Goal: Task Accomplishment & Management: Manage account settings

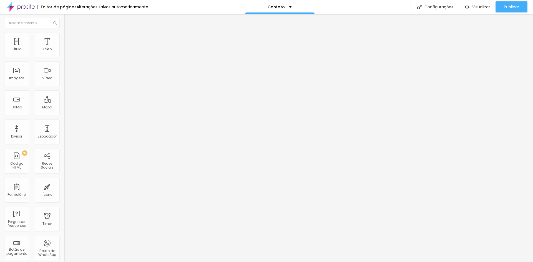
click at [64, 48] on span "Trocar imagem" at bounding box center [79, 45] width 30 height 5
click at [45, 48] on div "Texto" at bounding box center [47, 49] width 9 height 4
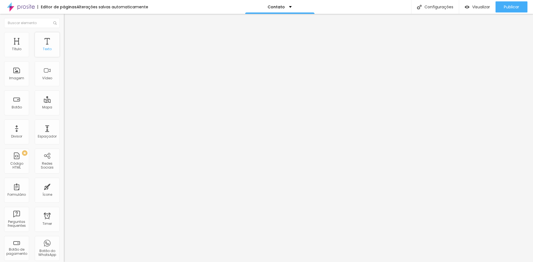
click at [46, 46] on div "Texto" at bounding box center [47, 44] width 25 height 25
click at [64, 36] on li "Estilo" at bounding box center [96, 35] width 64 height 6
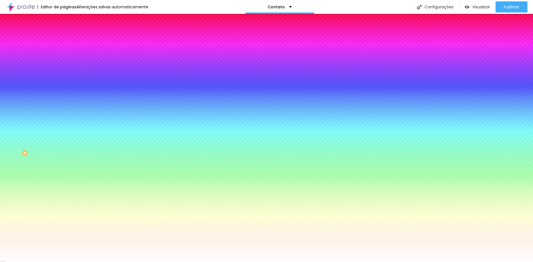
click at [69, 39] on span "Avançado" at bounding box center [78, 41] width 18 height 5
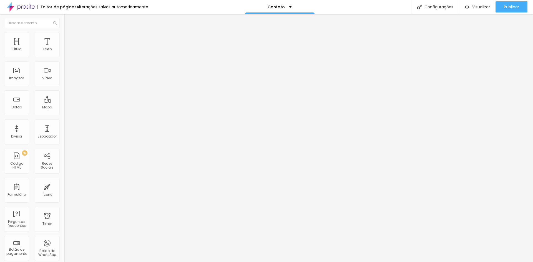
click at [64, 32] on li "Conteúdo" at bounding box center [96, 30] width 64 height 6
click at [26, 9] on img at bounding box center [21, 7] width 28 height 14
click at [64, 47] on span "Formulário" at bounding box center [73, 44] width 18 height 5
click at [67, 59] on div "Dados para contrato - Formatura" at bounding box center [95, 54] width 57 height 10
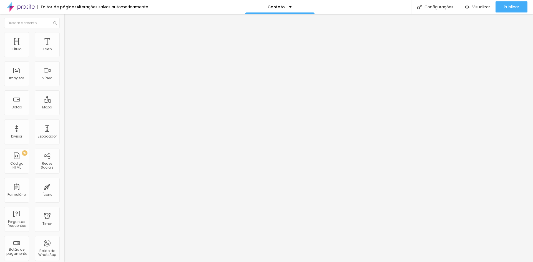
click at [72, 58] on div "Conectar" at bounding box center [82, 55] width 20 height 5
click at [69, 38] on span "Estilo" at bounding box center [73, 36] width 9 height 5
click at [64, 38] on li "Avançado" at bounding box center [96, 41] width 64 height 6
click at [64, 32] on img at bounding box center [66, 29] width 5 height 5
click at [64, 52] on input "Alboom Brasil" at bounding box center [97, 50] width 67 height 6
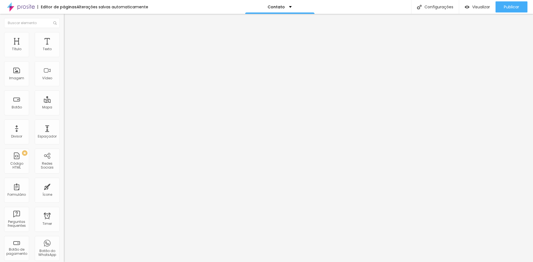
click at [64, 52] on input "Alboom Brasil" at bounding box center [97, 50] width 67 height 6
drag, startPoint x: 48, startPoint y: 61, endPoint x: 0, endPoint y: 50, distance: 49.7
click at [64, 50] on div "Endereço Alboom Brasil Alinhamento 15 Zoom" at bounding box center [96, 98] width 64 height 111
type input "Avenida Érico Veríssimo, 830"
click at [67, 51] on span "Trocar icone" at bounding box center [79, 48] width 25 height 5
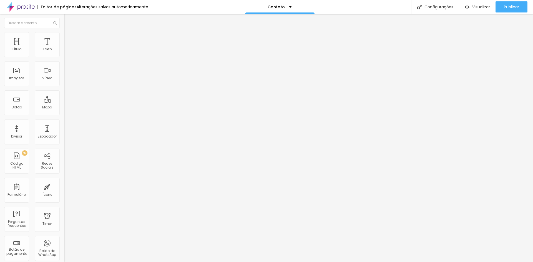
scroll to position [156, 218]
type input "email"
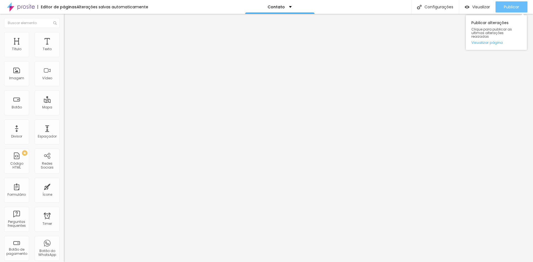
click at [512, 5] on span "Publicar" at bounding box center [510, 7] width 15 height 4
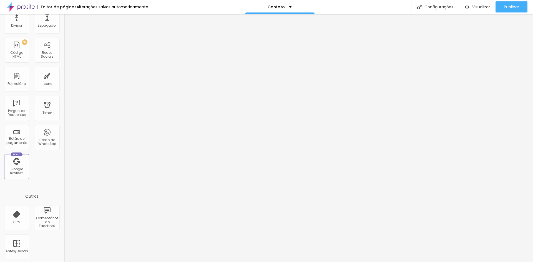
scroll to position [112, 0]
click at [9, 221] on div "CRM" at bounding box center [16, 216] width 25 height 25
click at [16, 215] on div "CRM" at bounding box center [16, 216] width 25 height 25
click at [21, 241] on div "Antes/Depois" at bounding box center [16, 245] width 25 height 25
click at [20, 244] on div "Antes/Depois" at bounding box center [16, 245] width 25 height 25
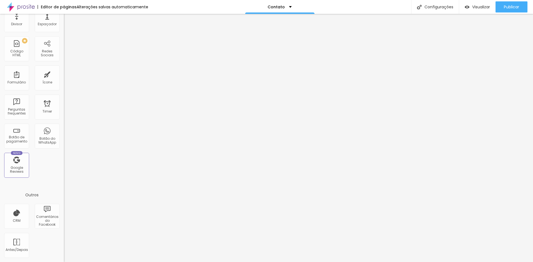
scroll to position [0, 0]
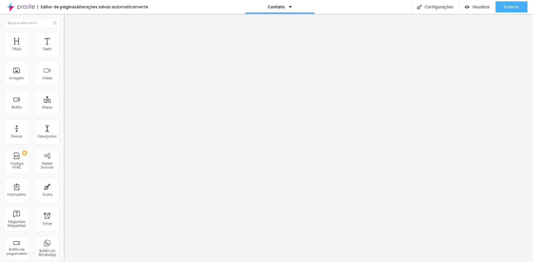
click at [64, 38] on li "Avançado" at bounding box center [96, 41] width 64 height 6
click at [69, 38] on span "Estilo" at bounding box center [73, 36] width 9 height 5
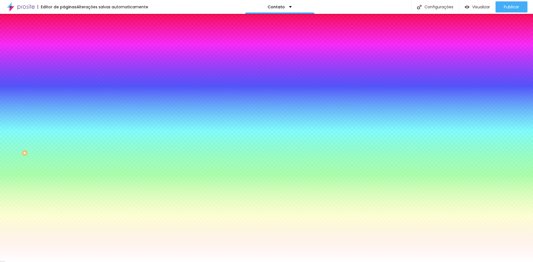
click at [64, 70] on input "#FFFFFF" at bounding box center [97, 71] width 67 height 6
click at [64, 68] on div at bounding box center [96, 68] width 64 height 0
click at [64, 68] on input "#FFFFFF" at bounding box center [97, 71] width 67 height 6
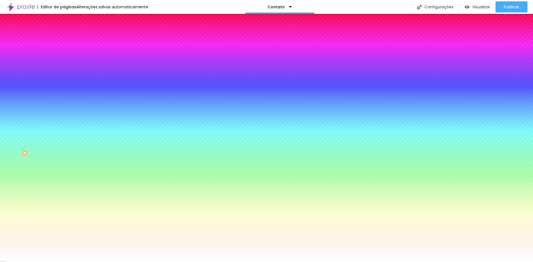
click at [64, 68] on input "#FFFFFF" at bounding box center [97, 71] width 67 height 6
click at [64, 68] on div at bounding box center [96, 68] width 64 height 0
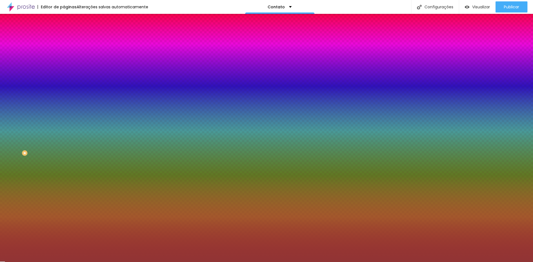
click at [32, 94] on div at bounding box center [266, 131] width 533 height 262
click at [64, 148] on div "Editar Instagram Conteúdo Estilo Avançado Cor de fundo Voltar ao padrão #FFFFFF…" at bounding box center [96, 138] width 64 height 248
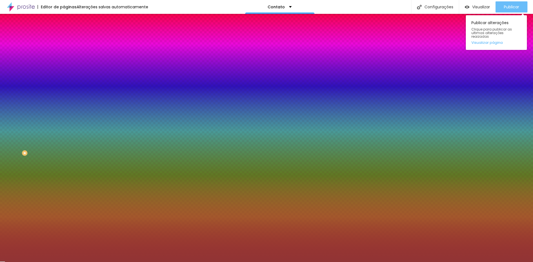
click at [509, 2] on div "Publicar" at bounding box center [510, 6] width 15 height 11
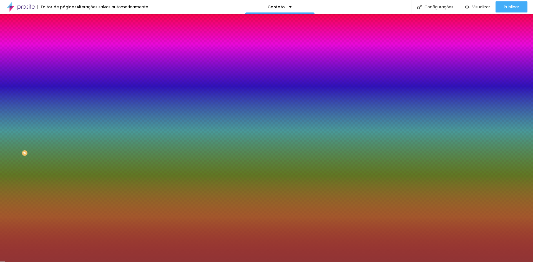
click at [64, 68] on div at bounding box center [96, 68] width 64 height 0
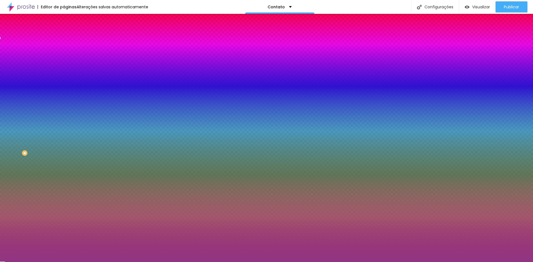
click at [49, 82] on div at bounding box center [266, 131] width 533 height 262
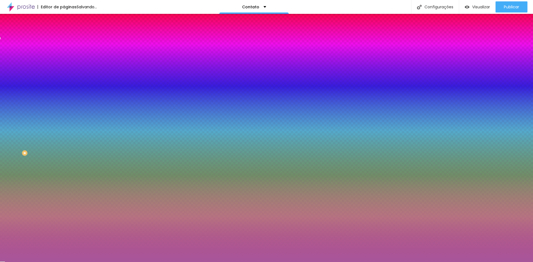
click at [26, 90] on div at bounding box center [266, 131] width 533 height 262
type input "#A8569B"
click at [33, 85] on div at bounding box center [266, 131] width 533 height 262
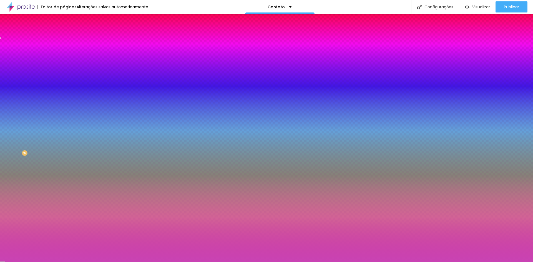
click at [64, 53] on div at bounding box center [96, 53] width 64 height 0
click at [47, 79] on div at bounding box center [266, 131] width 533 height 262
click at [30, 74] on div at bounding box center [266, 131] width 533 height 262
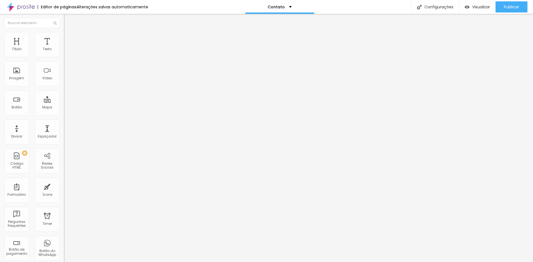
click at [69, 38] on span "Estilo" at bounding box center [73, 36] width 9 height 5
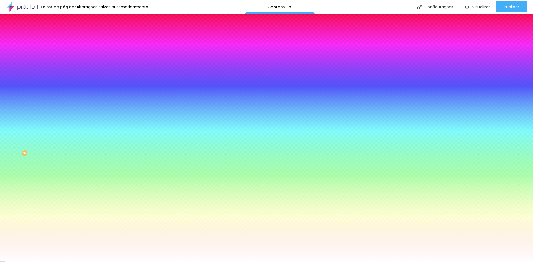
click at [69, 39] on span "Avançado" at bounding box center [78, 41] width 18 height 5
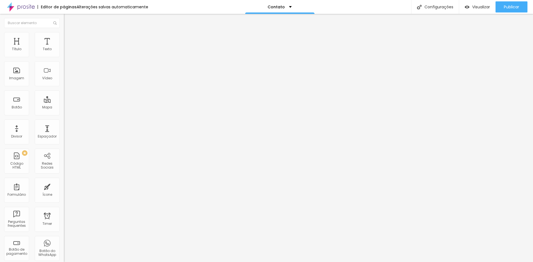
click at [69, 38] on span "Estilo" at bounding box center [73, 36] width 9 height 5
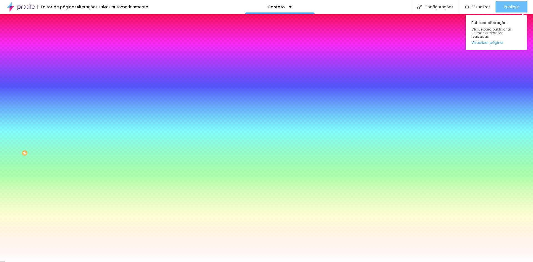
click at [515, 11] on div "Publicar" at bounding box center [510, 6] width 15 height 11
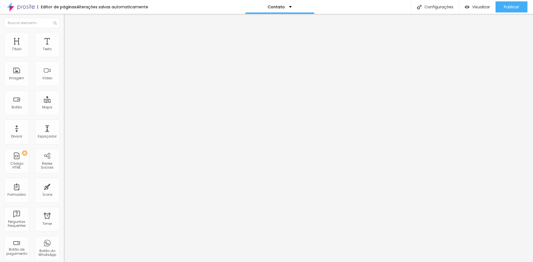
click at [69, 38] on span "Estilo" at bounding box center [73, 36] width 9 height 5
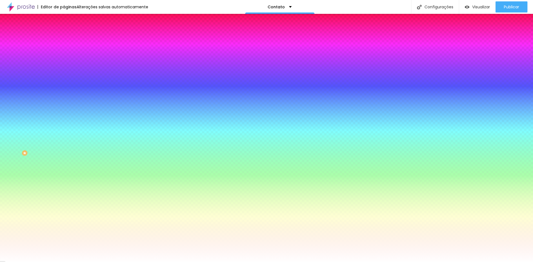
click at [64, 109] on div at bounding box center [96, 109] width 64 height 0
click at [50, 137] on div at bounding box center [266, 131] width 533 height 262
click at [40, 132] on div at bounding box center [266, 131] width 533 height 262
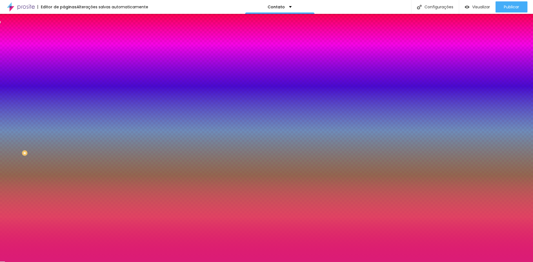
drag, startPoint x: 49, startPoint y: 140, endPoint x: 10, endPoint y: 129, distance: 40.0
click at [64, 115] on div at bounding box center [96, 115] width 64 height 0
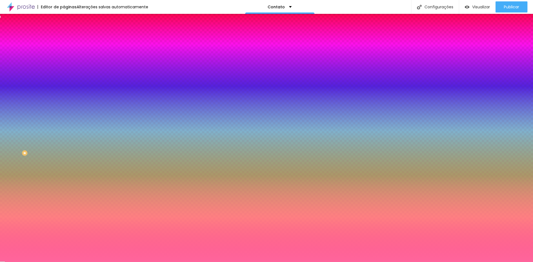
type input "#FF659C"
click at [66, 108] on icon "button" at bounding box center [68, 106] width 4 height 4
click at [67, 108] on icon "button" at bounding box center [68, 106] width 2 height 4
click at [64, 109] on div at bounding box center [96, 109] width 64 height 0
click at [64, 115] on input "#FF659C" at bounding box center [97, 112] width 67 height 6
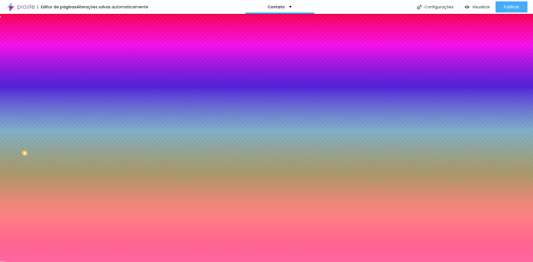
click at [64, 109] on div at bounding box center [96, 109] width 64 height 0
click at [64, 115] on div "Cor de fundo Voltar ao padrão #FF659C" at bounding box center [96, 107] width 64 height 15
drag, startPoint x: 32, startPoint y: 115, endPoint x: 32, endPoint y: 121, distance: 5.8
click at [64, 115] on div "Cor de fundo Voltar ao padrão #FF659C" at bounding box center [96, 107] width 64 height 15
click at [66, 108] on icon "button" at bounding box center [68, 106] width 4 height 4
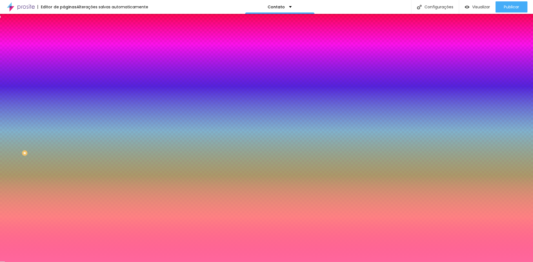
click at [69, 33] on span "Conteúdo" at bounding box center [77, 30] width 17 height 5
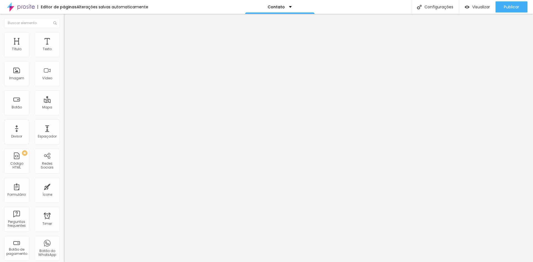
click at [69, 37] on span "Estilo" at bounding box center [73, 36] width 9 height 5
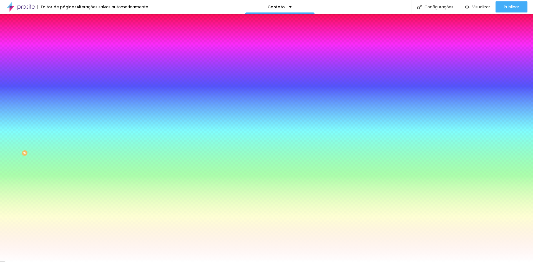
click at [64, 38] on li "Avançado" at bounding box center [96, 41] width 64 height 6
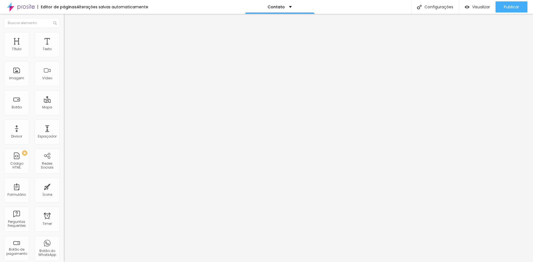
click at [69, 38] on span "Estilo" at bounding box center [73, 36] width 9 height 5
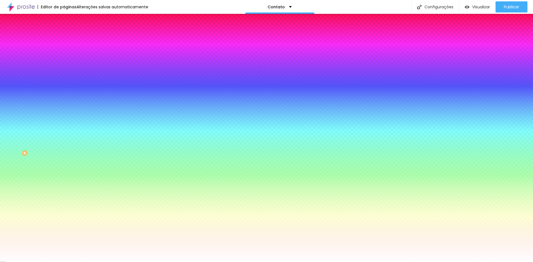
click at [69, 33] on span "Conteúdo" at bounding box center [77, 30] width 17 height 5
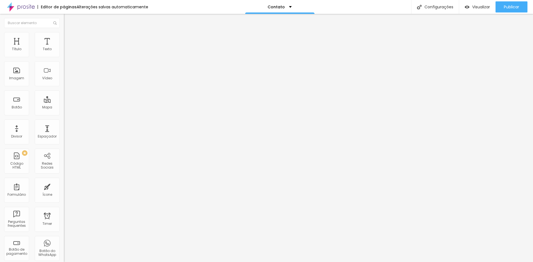
click at [64, 36] on li "Estilo" at bounding box center [96, 35] width 64 height 6
